Goal: Task Accomplishment & Management: Manage account settings

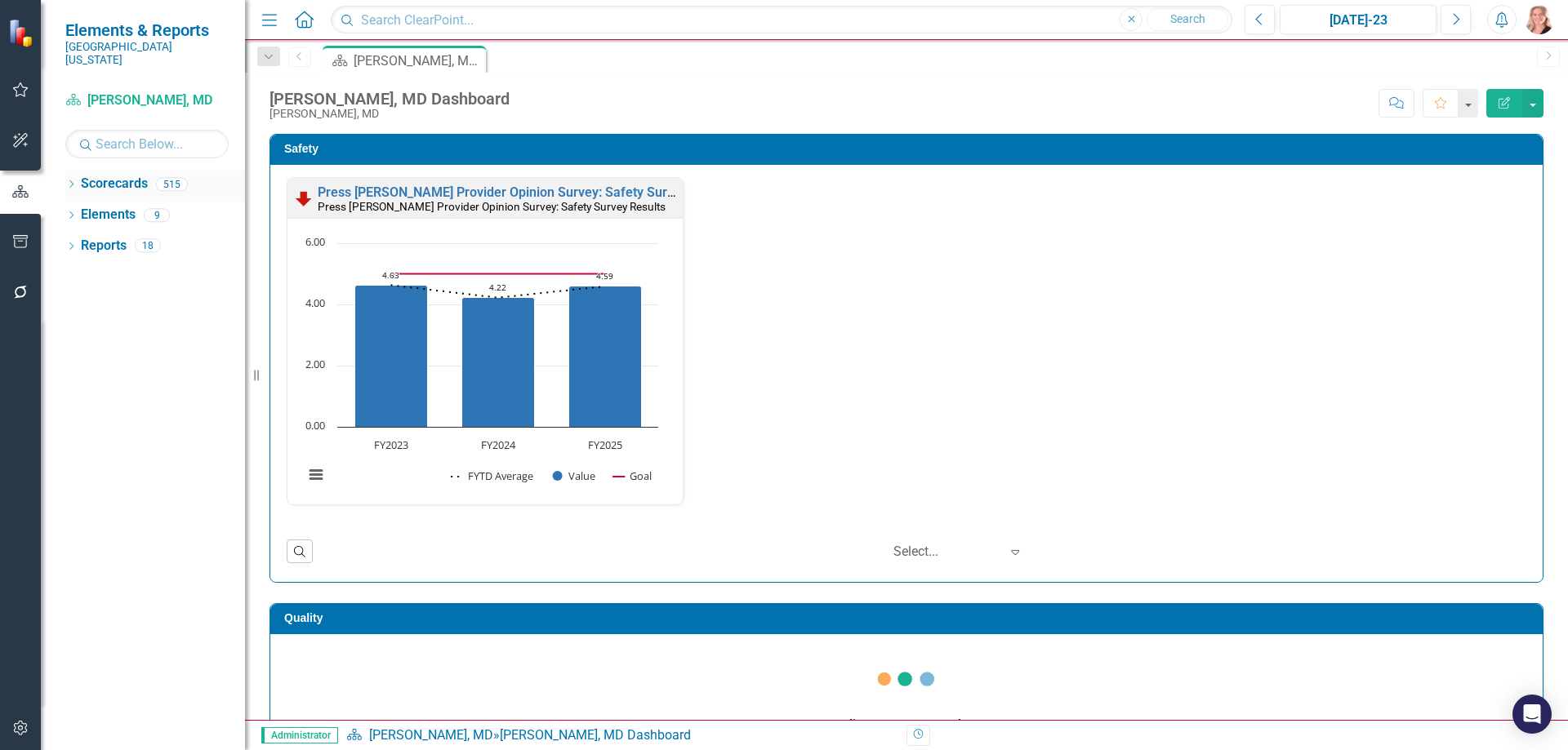
click at [70, 181] on icon "Dropdown" at bounding box center [71, 186] width 11 height 9
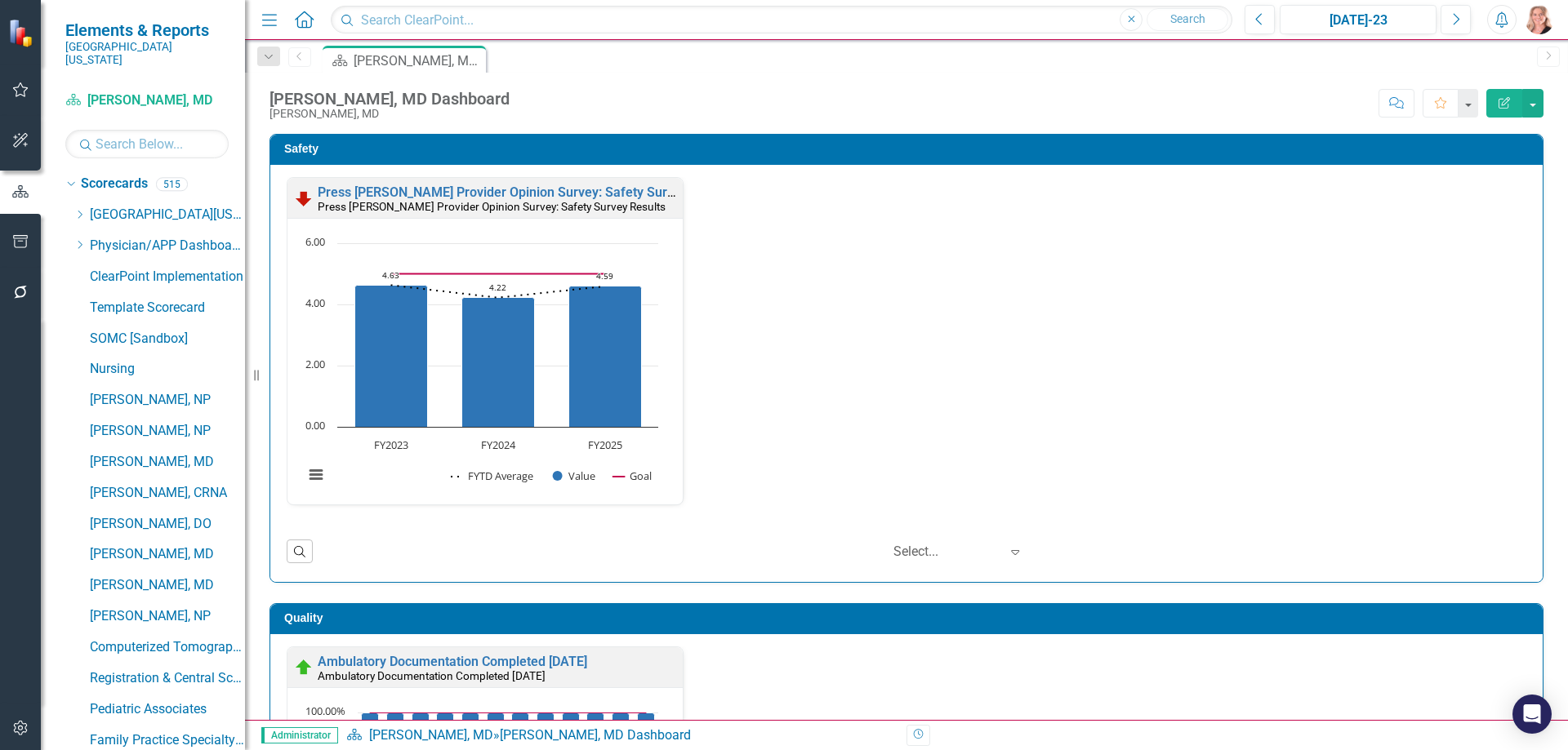
click at [137, 202] on div "Dropdown [GEOGRAPHIC_DATA][US_STATE] Medical Center Safety Quality Teamwork Ser…" at bounding box center [159, 480] width 171 height 556
click at [141, 205] on link "[GEOGRAPHIC_DATA][US_STATE]" at bounding box center [167, 215] width 155 height 19
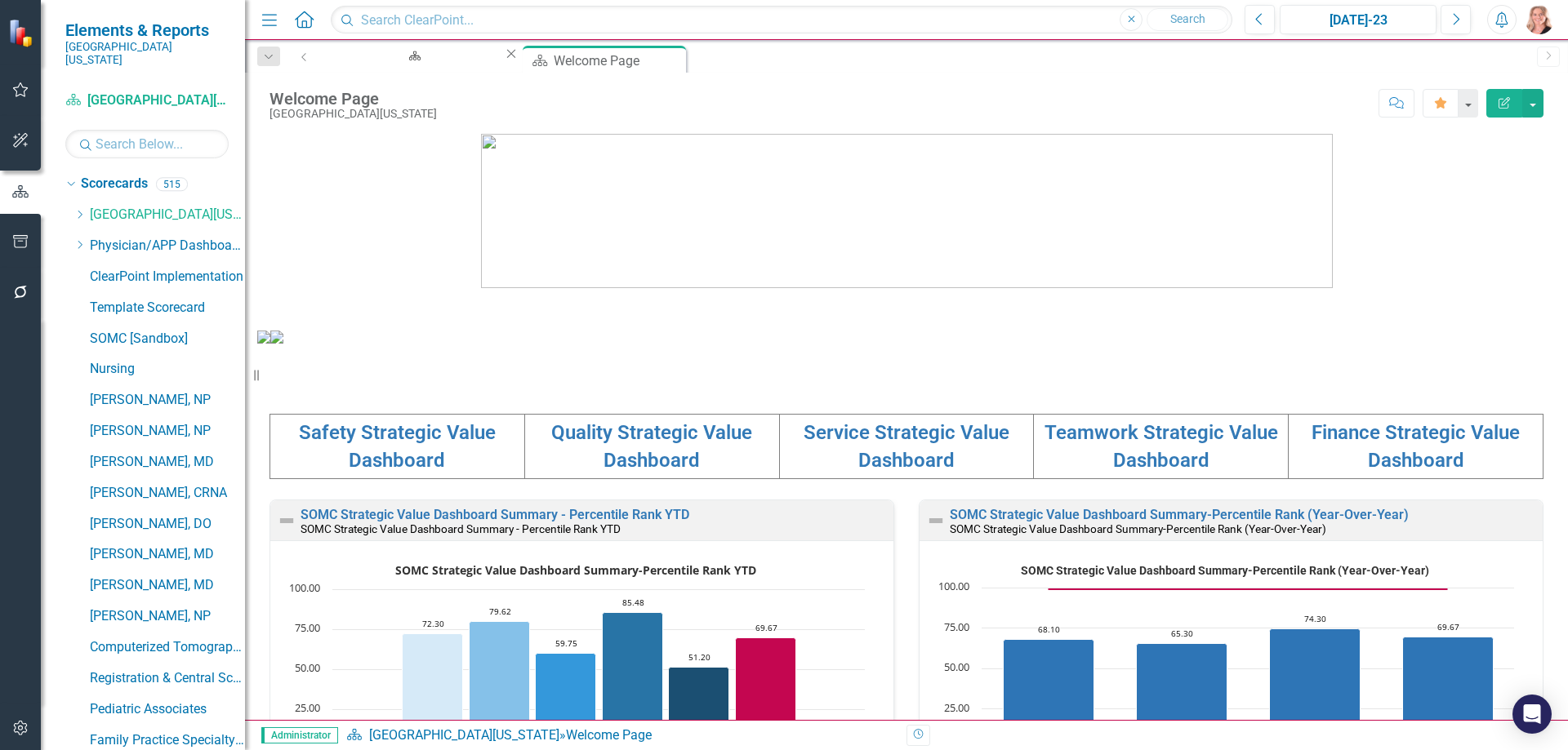
click at [503, 58] on icon "Close" at bounding box center [511, 54] width 17 height 13
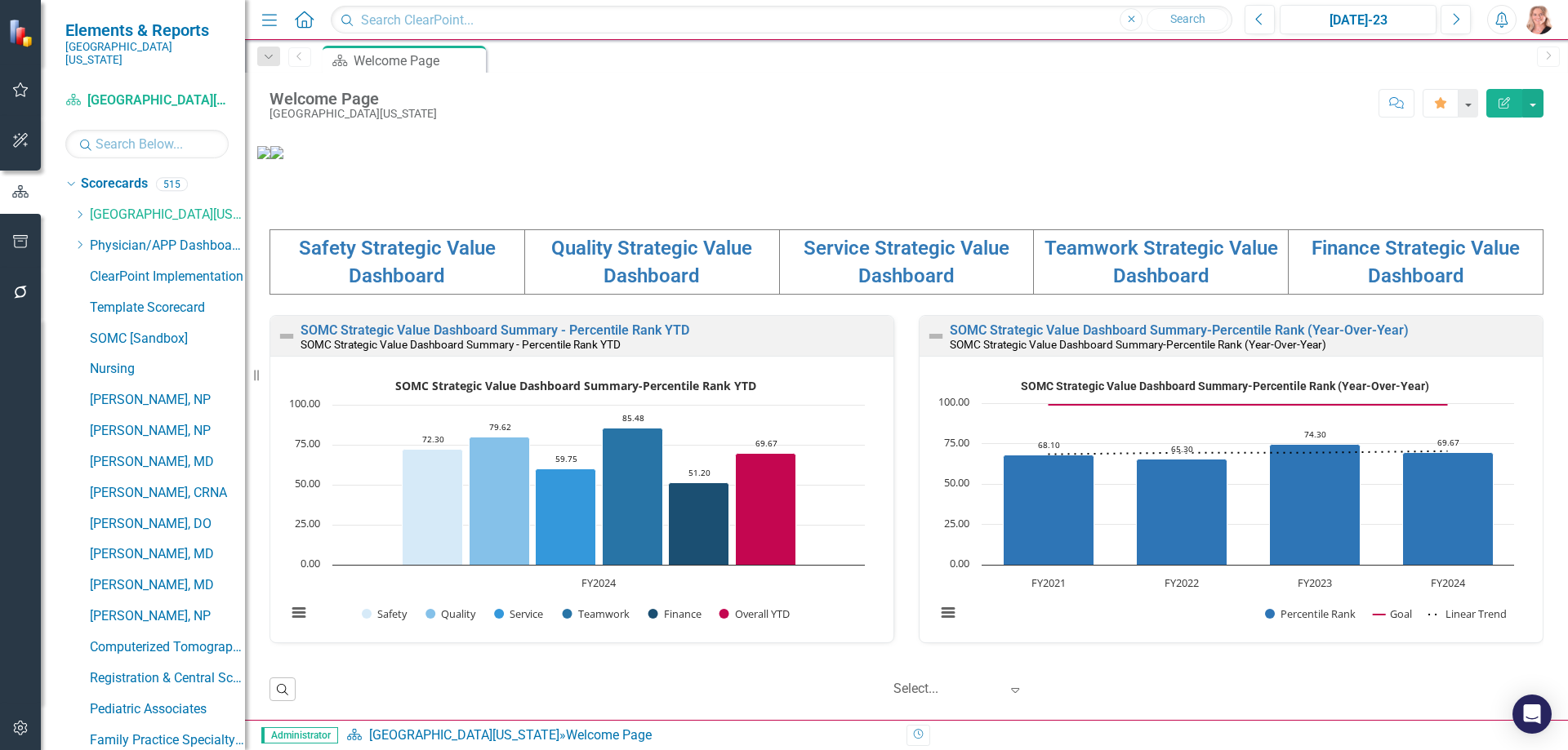
scroll to position [326, 0]
click at [687, 295] on td "Quality Strategic Value Dashboard" at bounding box center [652, 262] width 255 height 65
click at [683, 287] on link "Quality Strategic Value Dashboard" at bounding box center [652, 262] width 201 height 50
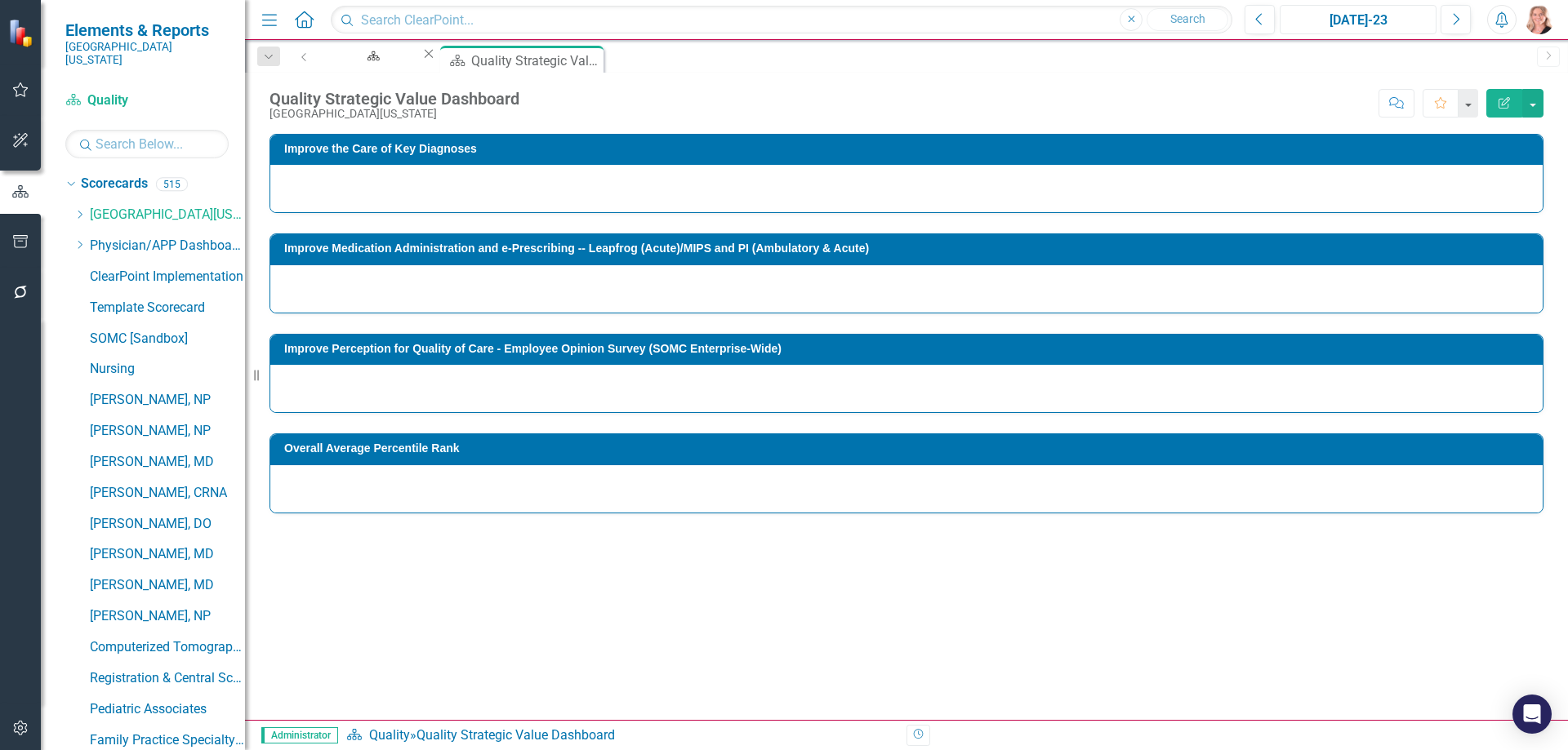
click at [1397, 19] on div "[DATE]-23" at bounding box center [1358, 20] width 145 height 20
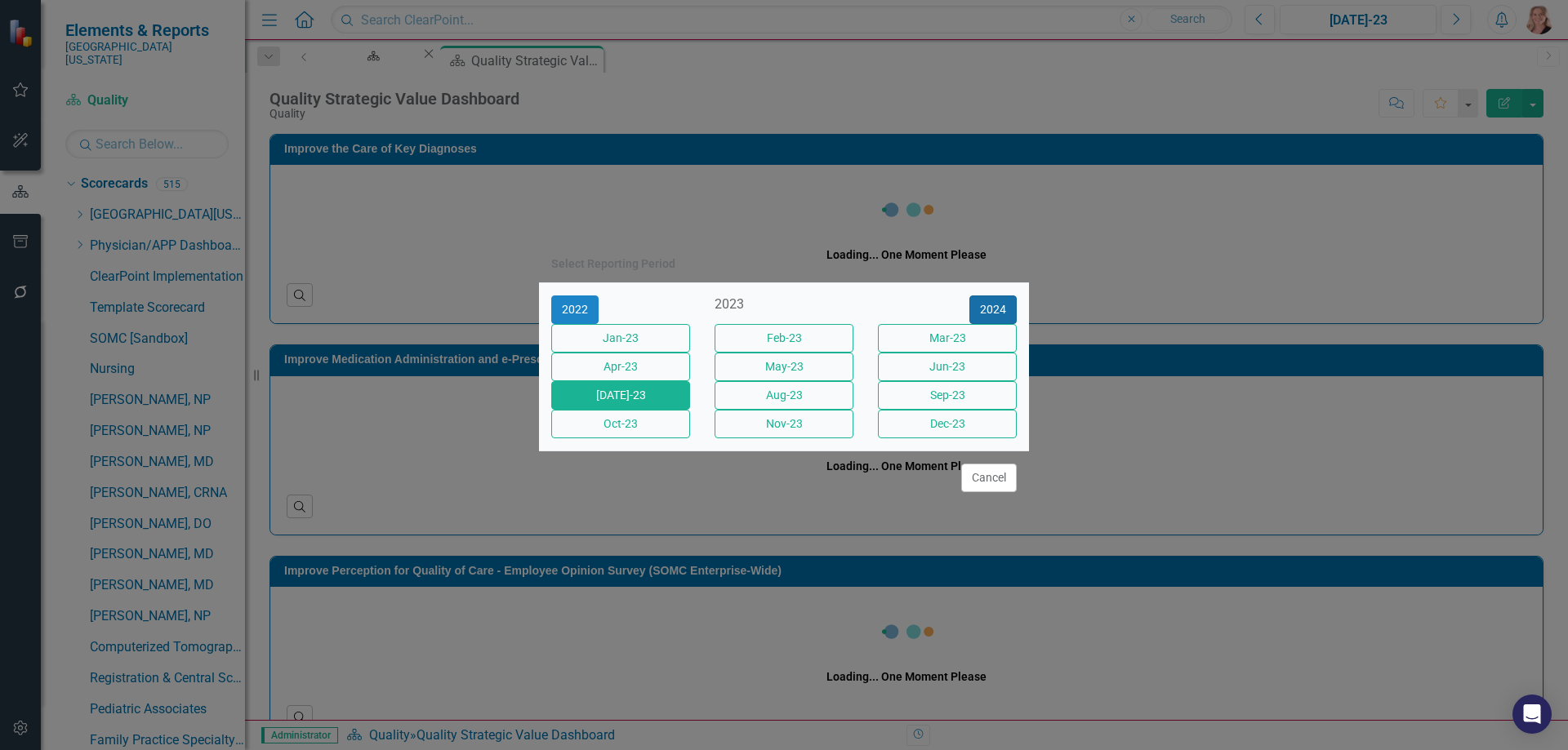
click at [993, 296] on button "2024" at bounding box center [993, 309] width 47 height 29
click at [993, 296] on button "2025" at bounding box center [993, 309] width 47 height 29
click at [965, 366] on button "Jun-25" at bounding box center [946, 367] width 138 height 29
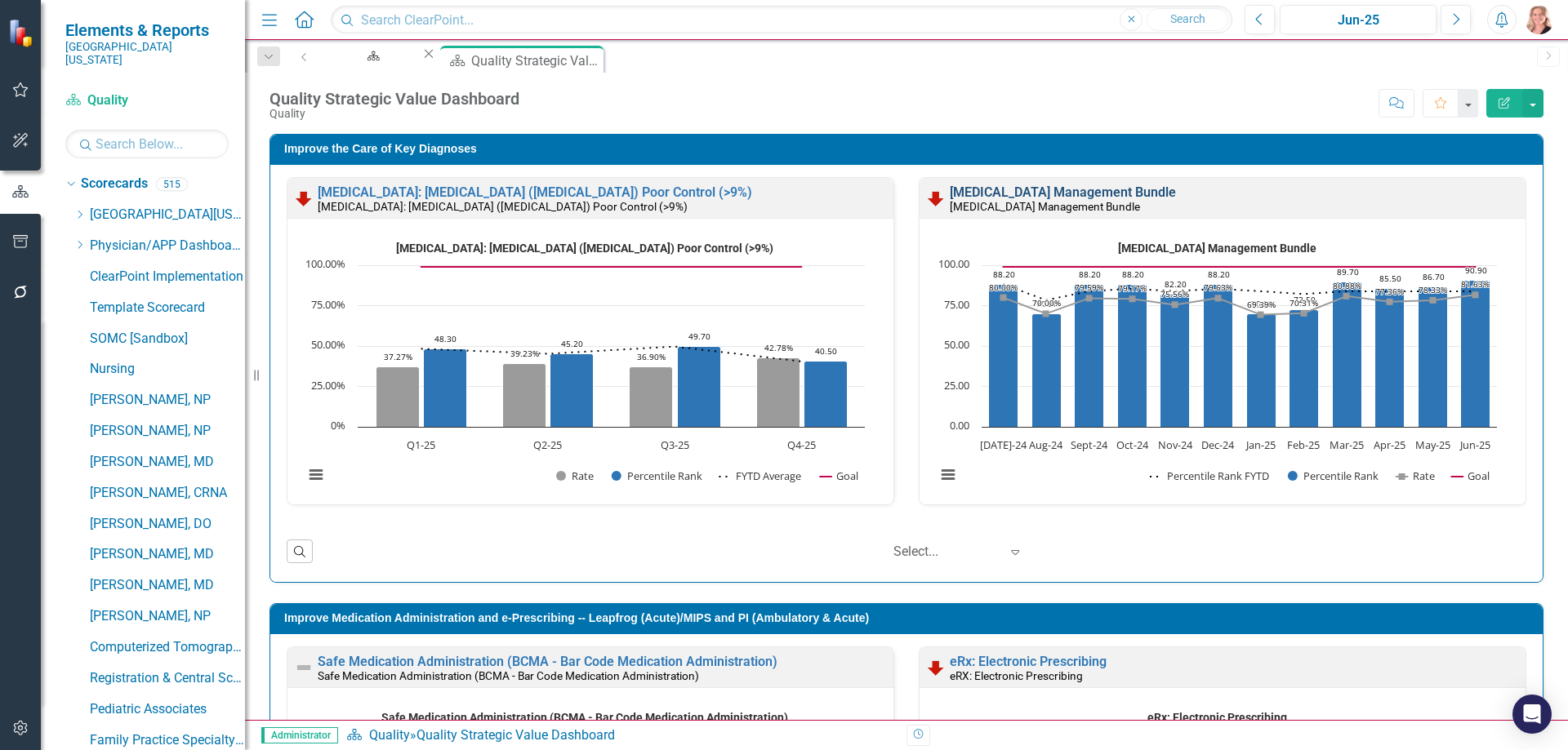
click at [1024, 188] on link "[MEDICAL_DATA] Management Bundle" at bounding box center [1062, 192] width 226 height 16
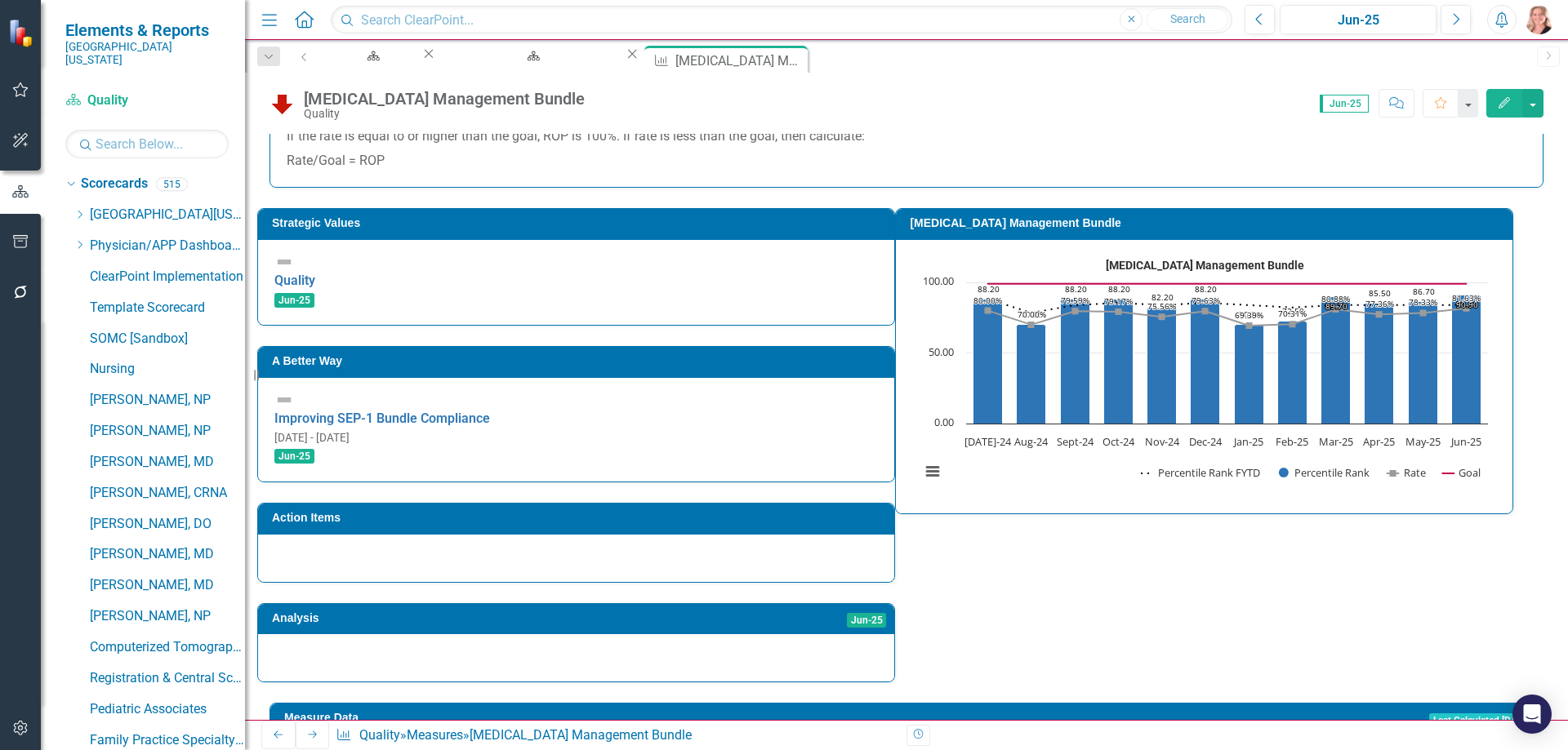
scroll to position [512, 0]
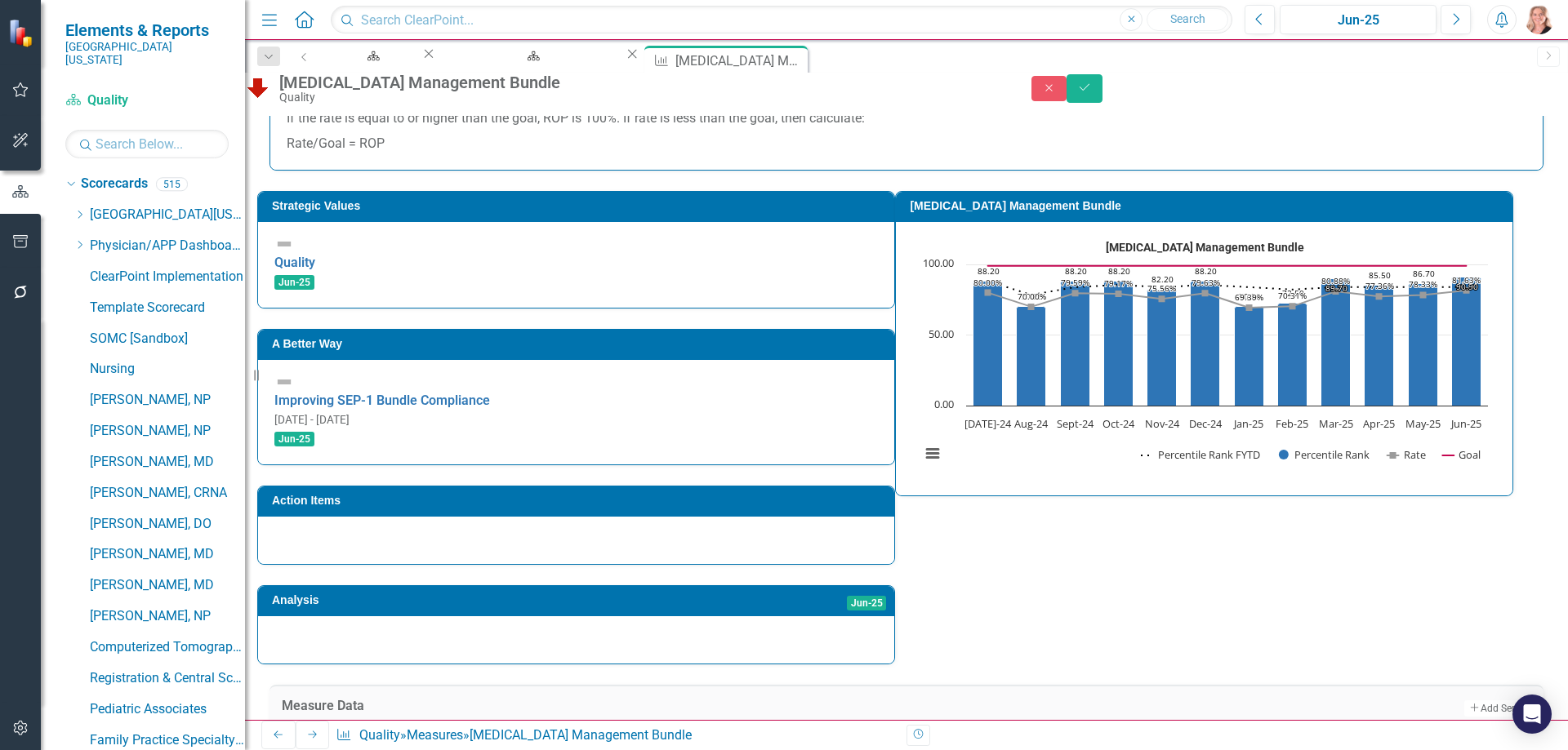
type textarea "50"
click at [1327, 347] on div "Strategic Values Quality Jun-25 A Better Way Improving SEP-1 Bundle Compliance …" at bounding box center [906, 418] width 1298 height 494
click at [1092, 93] on icon "Save" at bounding box center [1085, 87] width 15 height 11
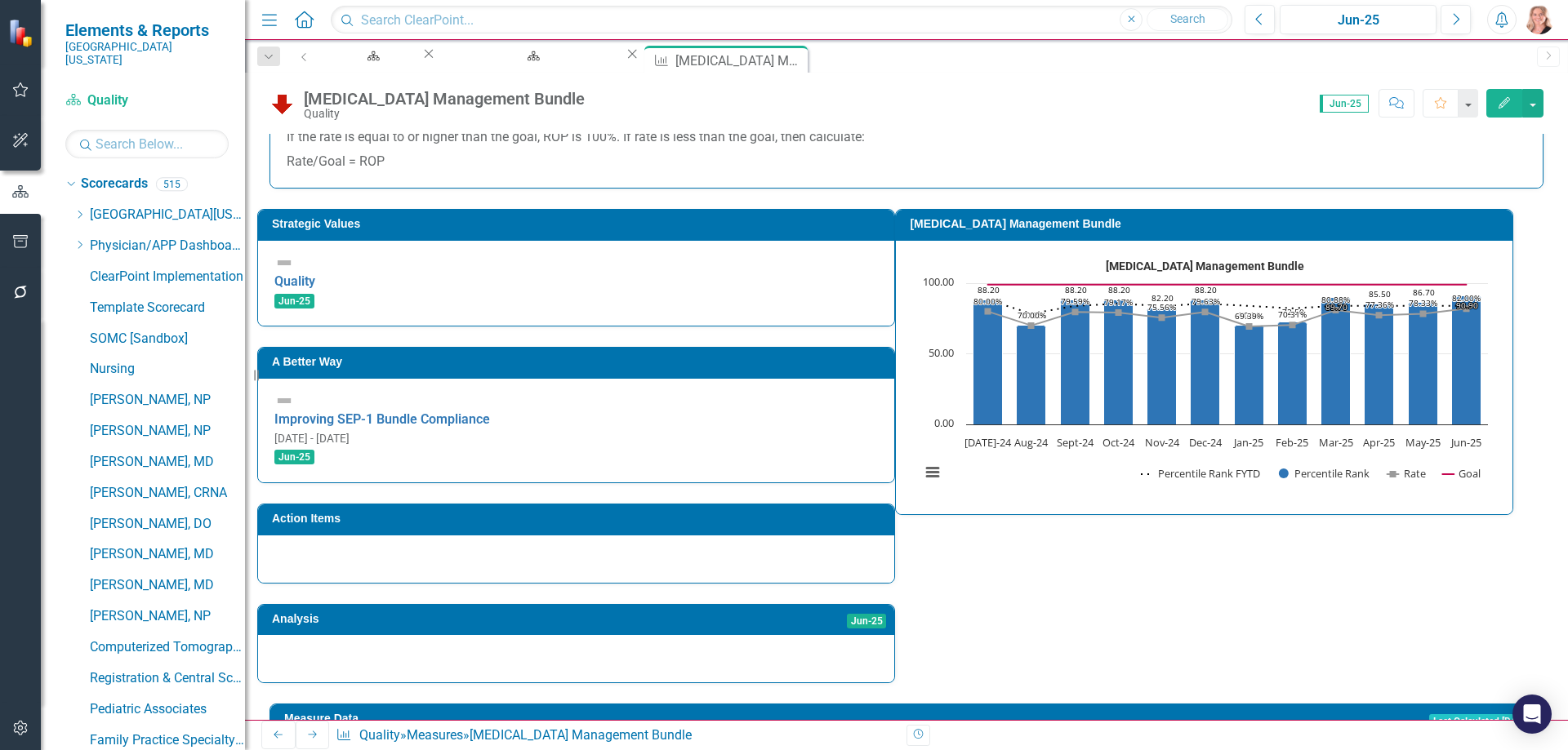
scroll to position [572, 0]
click at [1078, 274] on div "Strategic Values Quality Jun-25 A Better Way Improving SEP-1 Bundle Compliance …" at bounding box center [906, 436] width 1298 height 494
click at [803, 61] on icon "Close" at bounding box center [795, 59] width 17 height 13
